Goal: Task Accomplishment & Management: Use online tool/utility

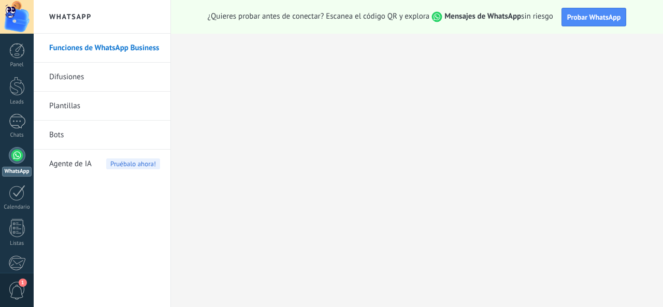
click at [62, 128] on link "Bots" at bounding box center [104, 135] width 111 height 29
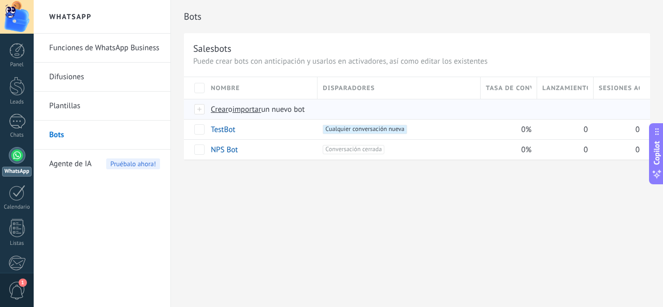
click at [219, 113] on span "Crear" at bounding box center [220, 110] width 18 height 10
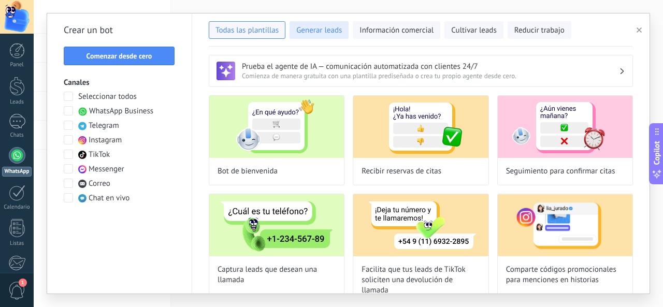
click at [323, 31] on span "Generar leads" at bounding box center [319, 30] width 46 height 10
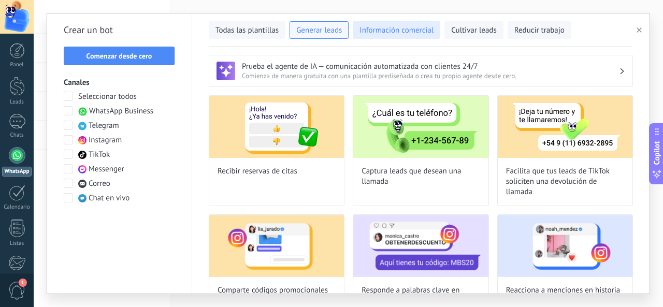
click at [380, 30] on span "Información comercial" at bounding box center [397, 30] width 74 height 10
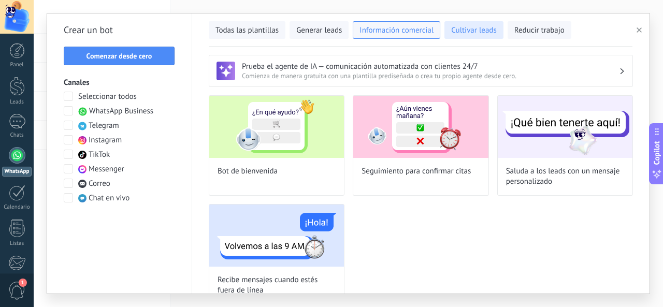
click at [470, 30] on span "Cultivar leads" at bounding box center [473, 30] width 45 height 10
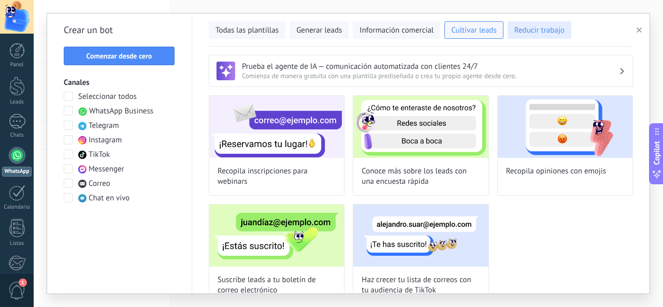
click at [536, 31] on span "Reducir trabajo" at bounding box center [539, 30] width 50 height 10
